Goal: Navigation & Orientation: Go to known website

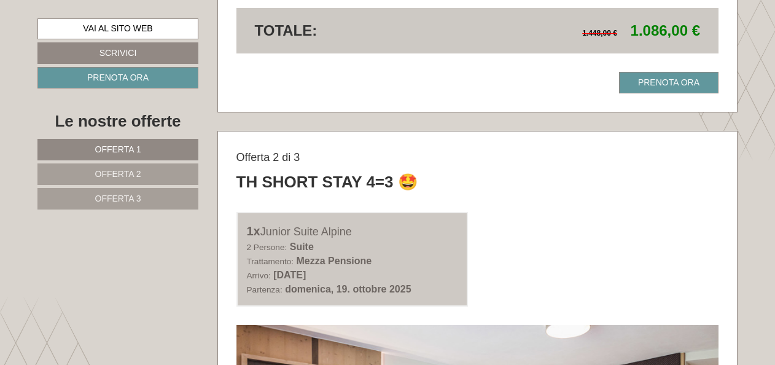
scroll to position [1352, 0]
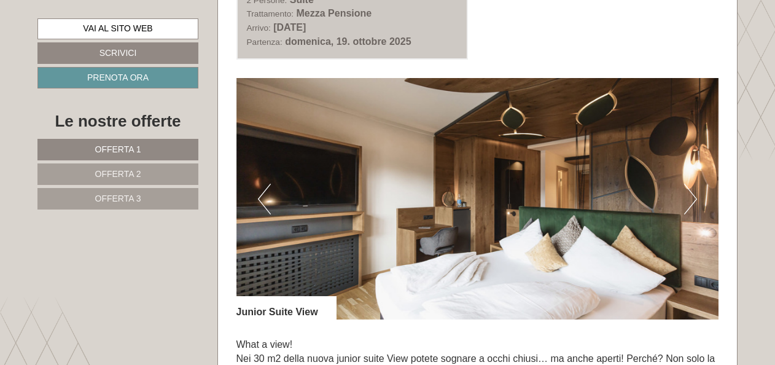
scroll to position [737, 0]
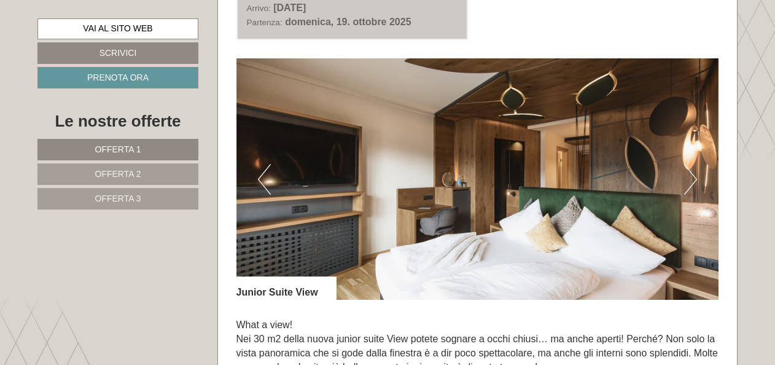
click at [692, 181] on button "Next" at bounding box center [691, 179] width 13 height 31
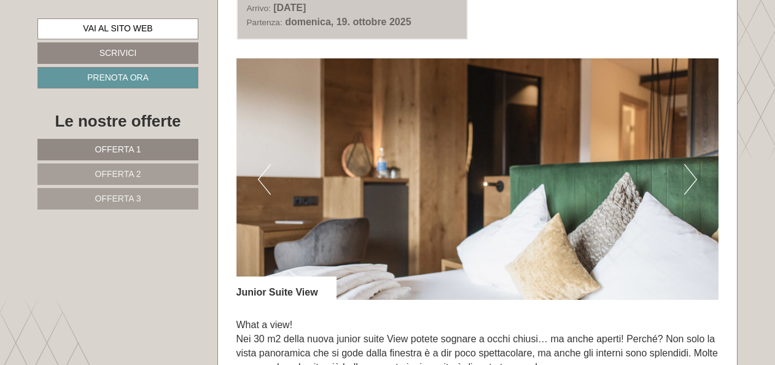
click at [692, 181] on button "Next" at bounding box center [691, 179] width 13 height 31
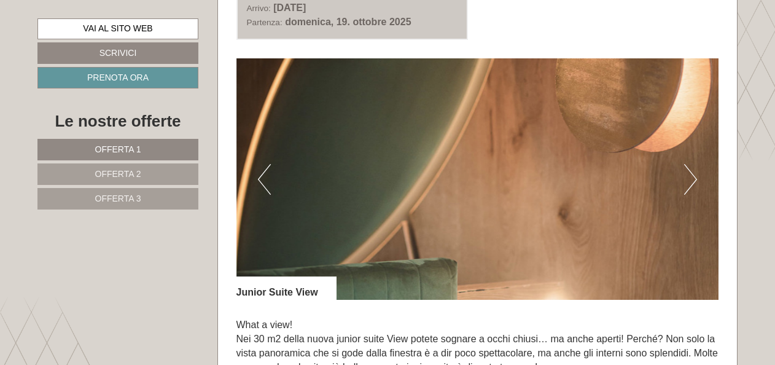
click at [692, 181] on button "Next" at bounding box center [691, 179] width 13 height 31
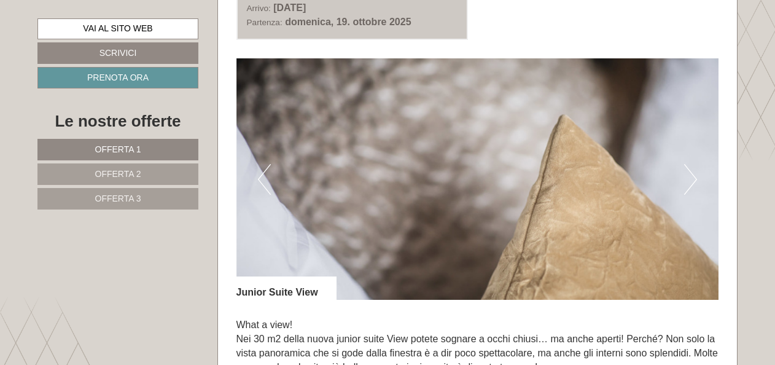
click at [692, 181] on button "Next" at bounding box center [691, 179] width 13 height 31
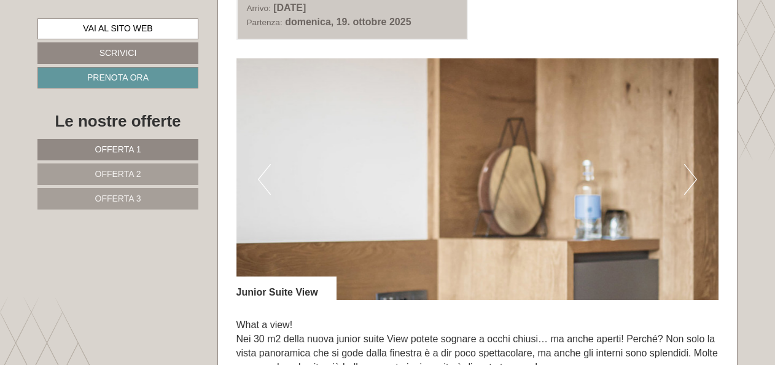
click at [692, 181] on button "Next" at bounding box center [691, 179] width 13 height 31
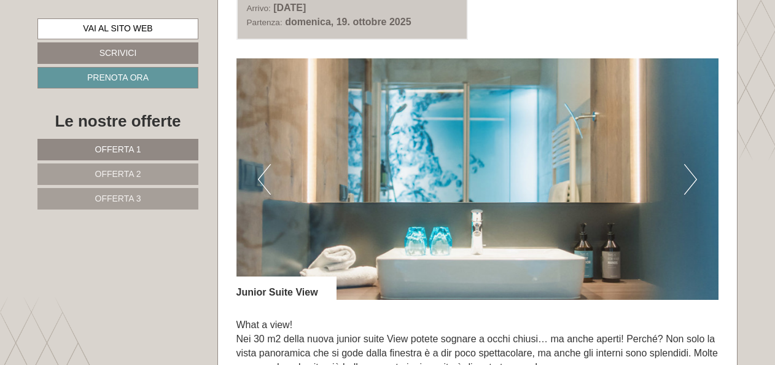
click at [692, 181] on button "Next" at bounding box center [691, 179] width 13 height 31
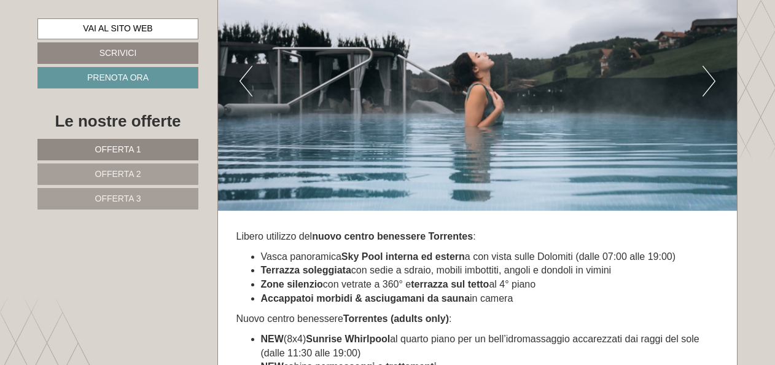
scroll to position [4732, 0]
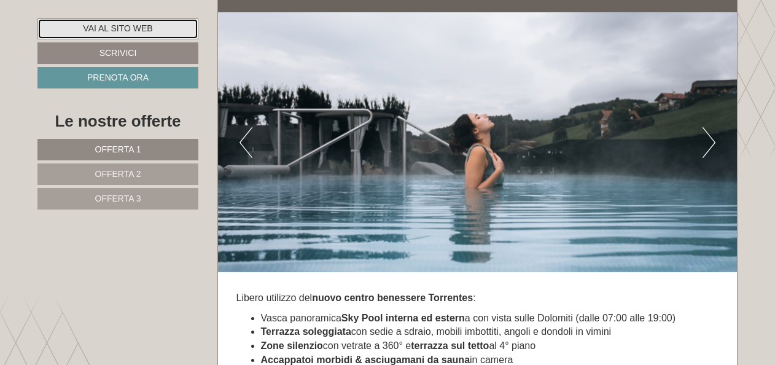
click at [132, 23] on link "Vai al sito web" at bounding box center [117, 28] width 161 height 21
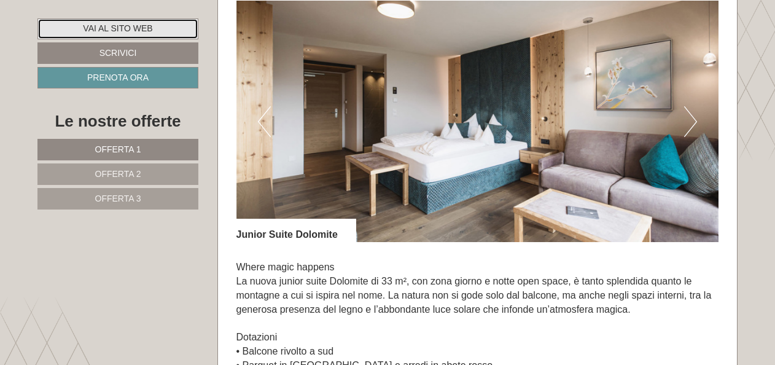
scroll to position [2458, 0]
